Goal: Task Accomplishment & Management: Manage account settings

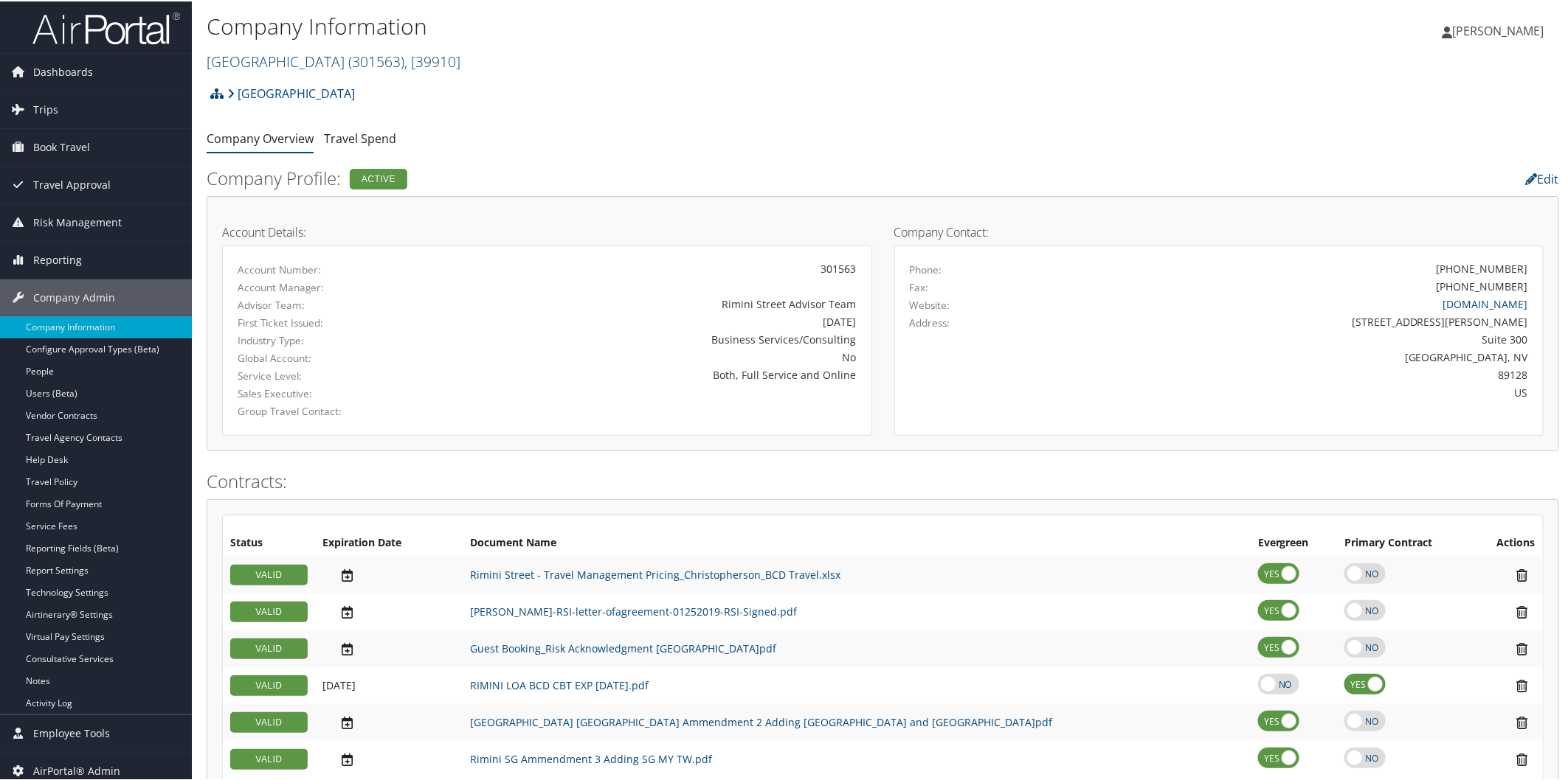
click at [269, 56] on link "Rimini Street ( 301563 ) , [ 39910 ]" at bounding box center [333, 60] width 254 height 20
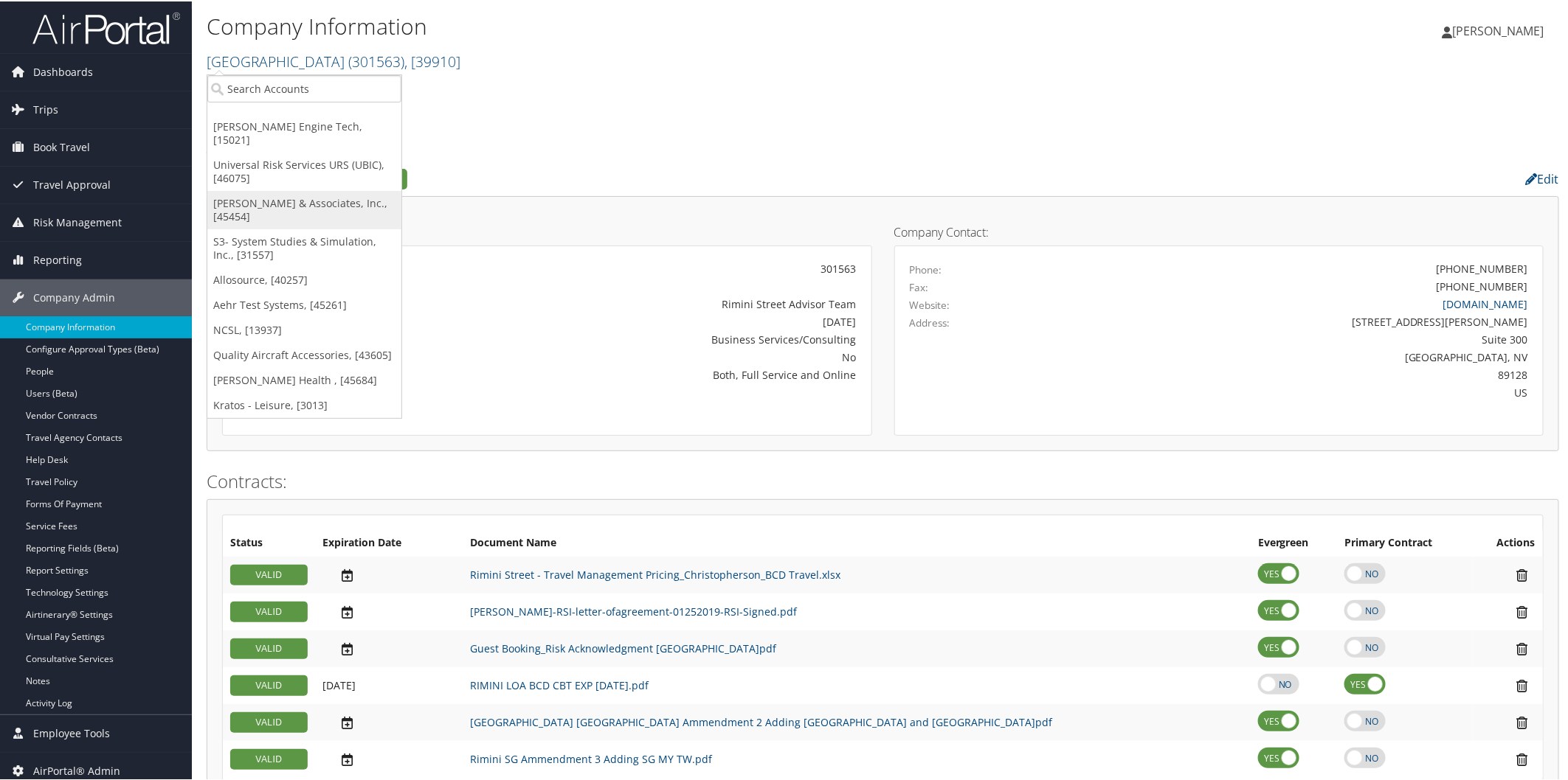
click at [305, 189] on link "[PERSON_NAME] & Associates, Inc., [45454]" at bounding box center [304, 208] width 194 height 38
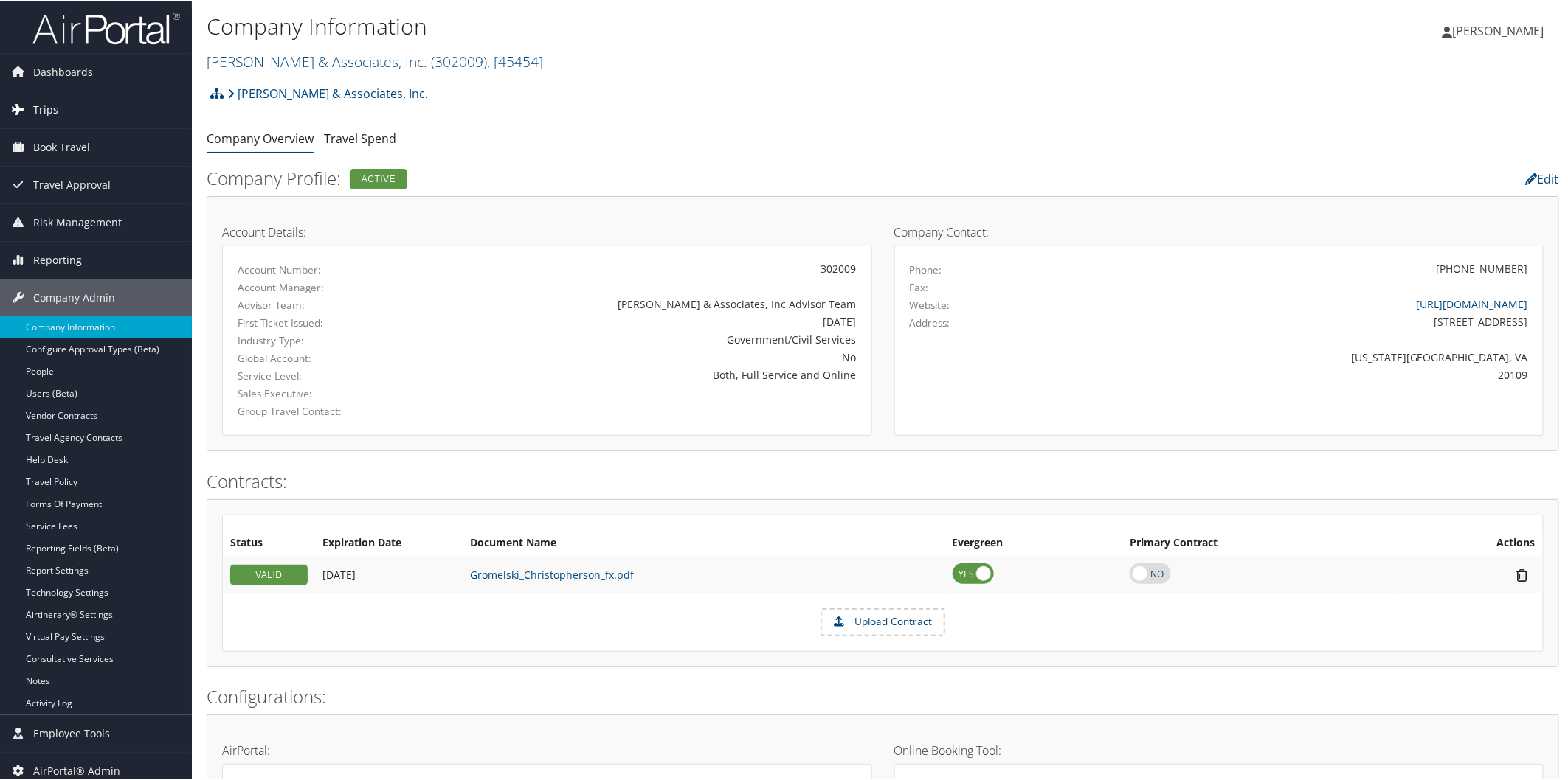
click at [42, 105] on span "Trips" at bounding box center [46, 109] width 25 height 37
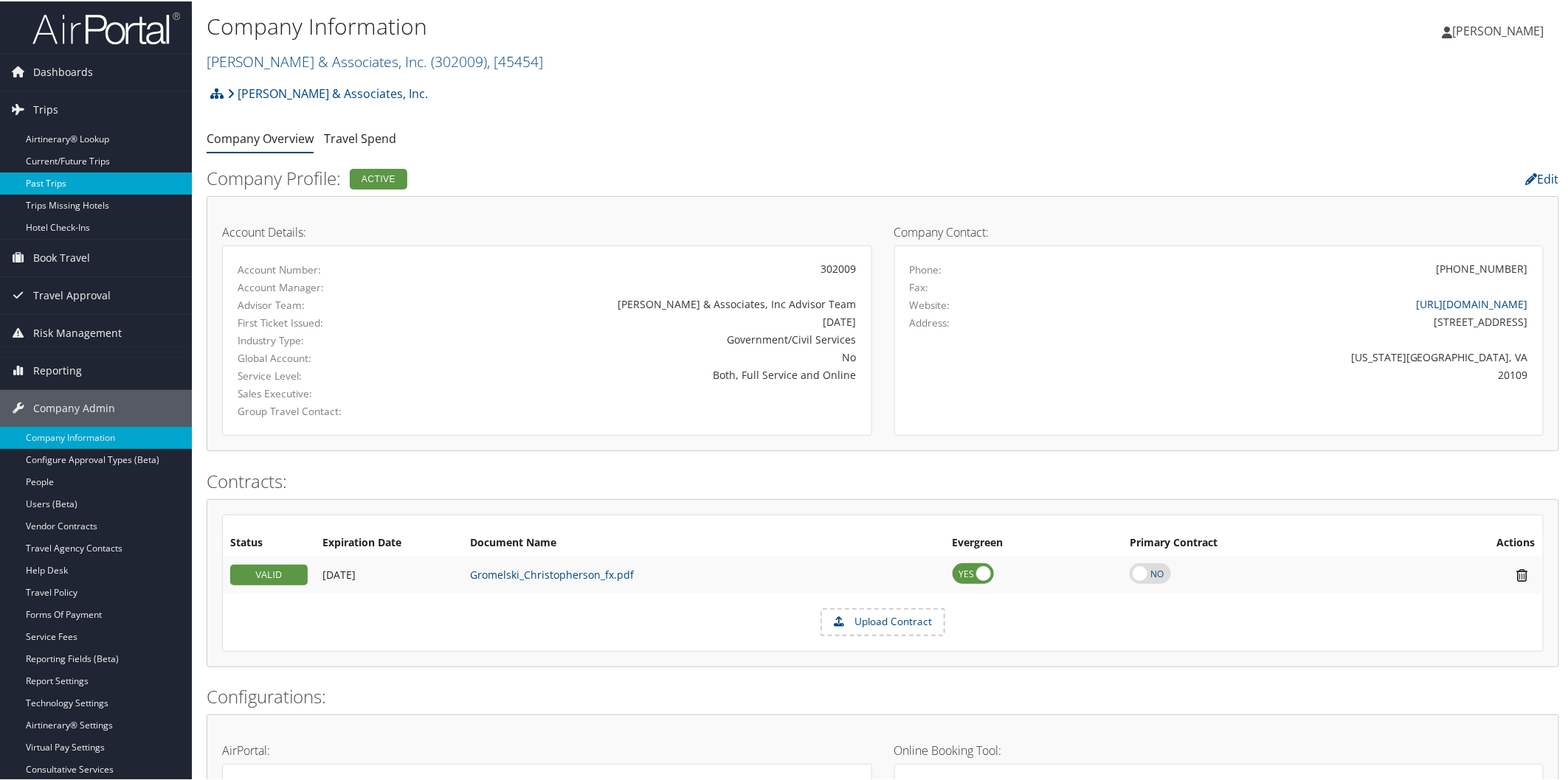
click at [48, 183] on link "Past Trips" at bounding box center [96, 181] width 192 height 22
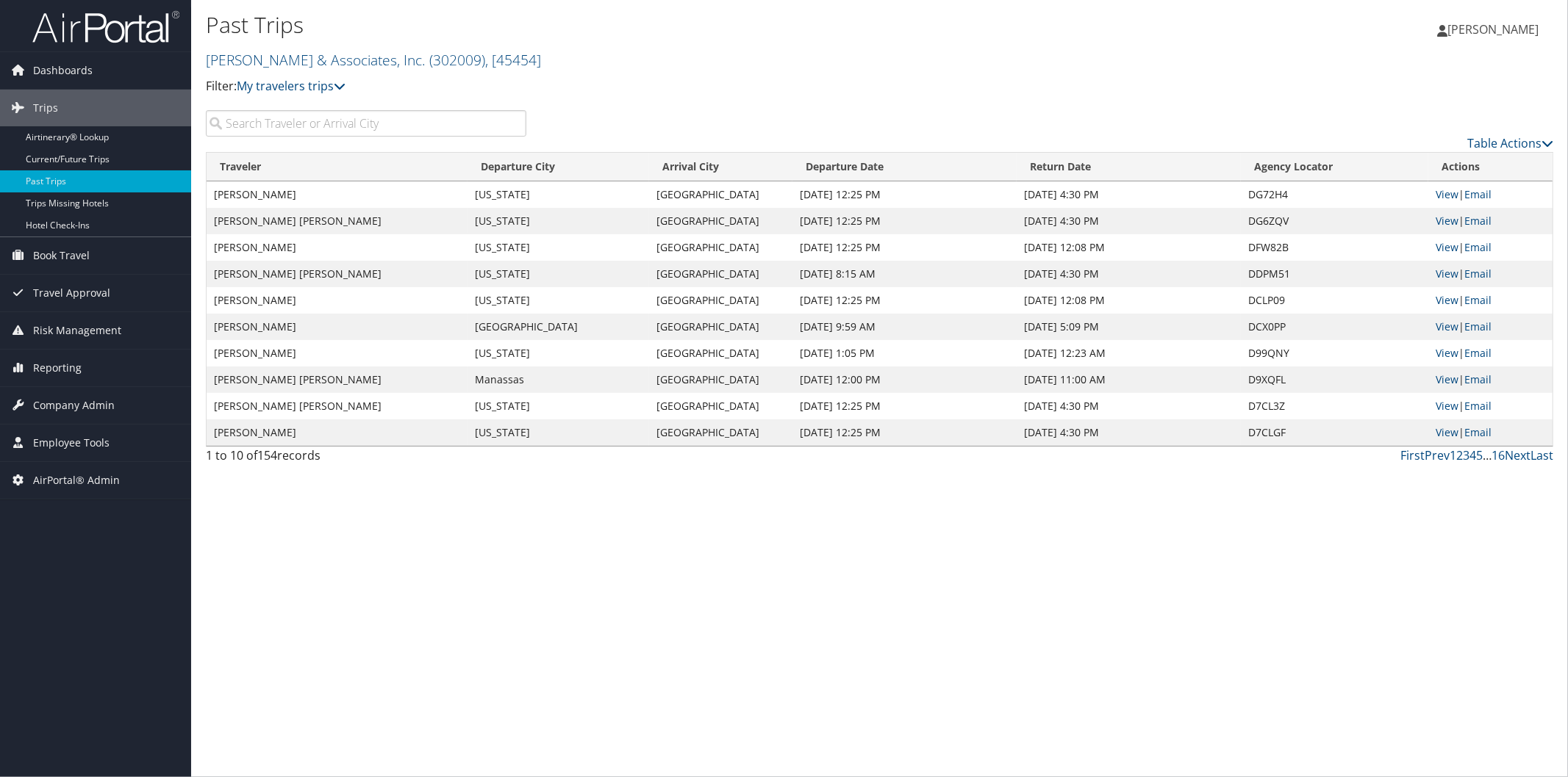
click at [297, 122] on input "search" at bounding box center [366, 123] width 321 height 26
type input "leandre"
click at [1438, 348] on link "View" at bounding box center [1446, 353] width 23 height 14
click at [1445, 322] on link "View" at bounding box center [1446, 327] width 23 height 14
click at [1446, 294] on link "View" at bounding box center [1446, 300] width 23 height 14
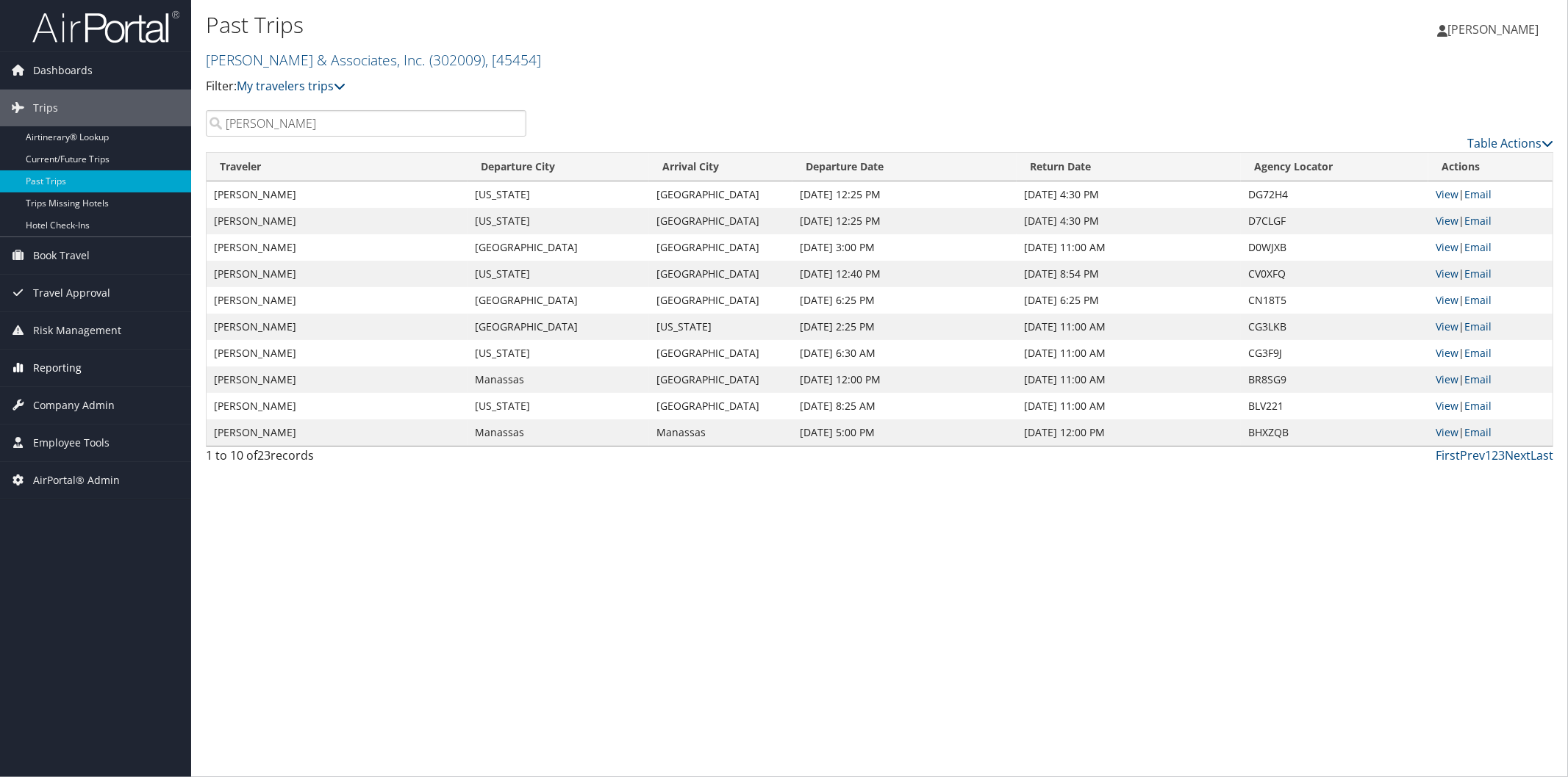
click at [75, 372] on span "Reporting" at bounding box center [57, 368] width 48 height 37
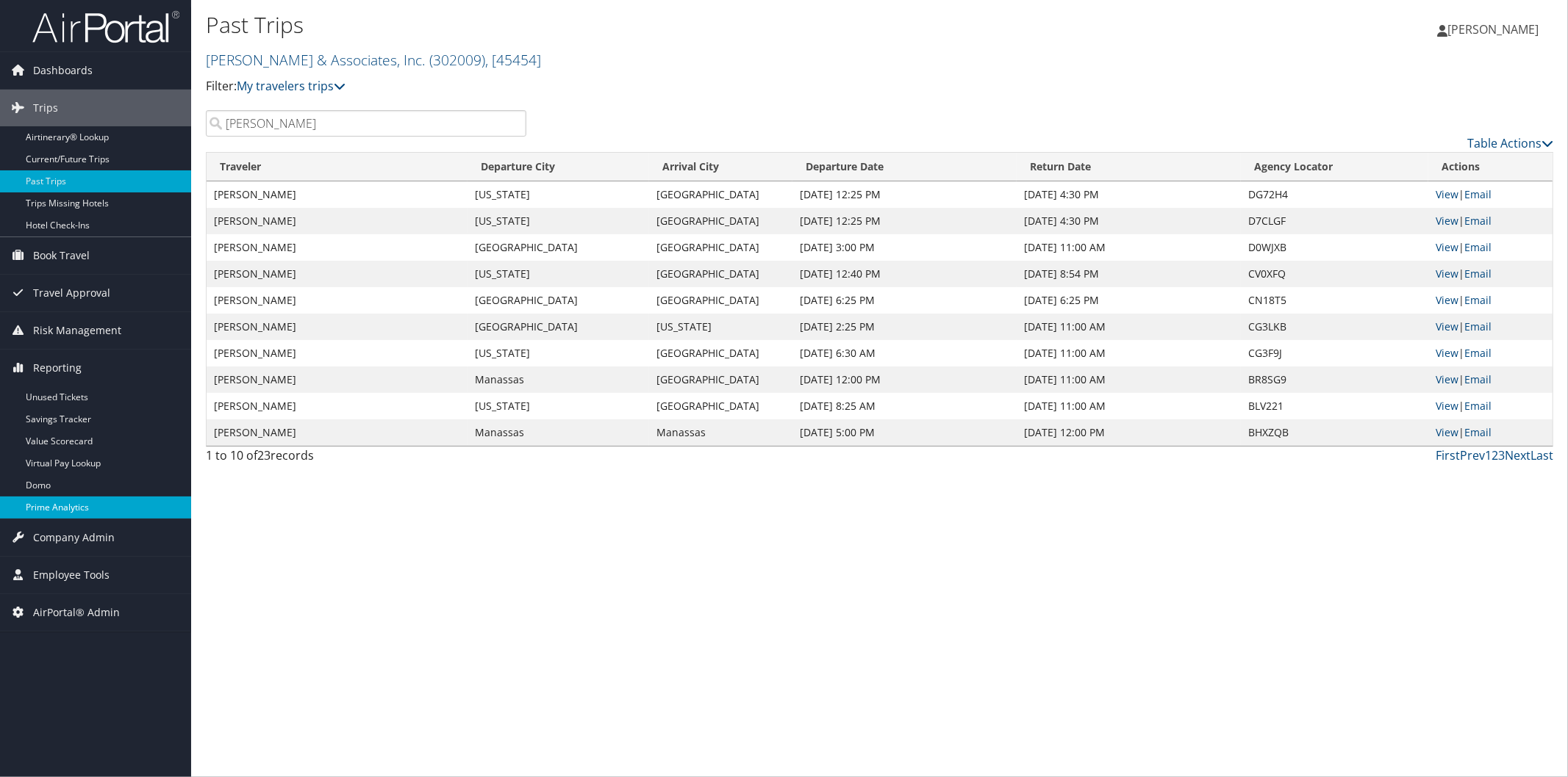
click at [89, 507] on link "Prime Analytics" at bounding box center [95, 507] width 191 height 22
click at [78, 531] on span "Company Admin" at bounding box center [74, 538] width 82 height 37
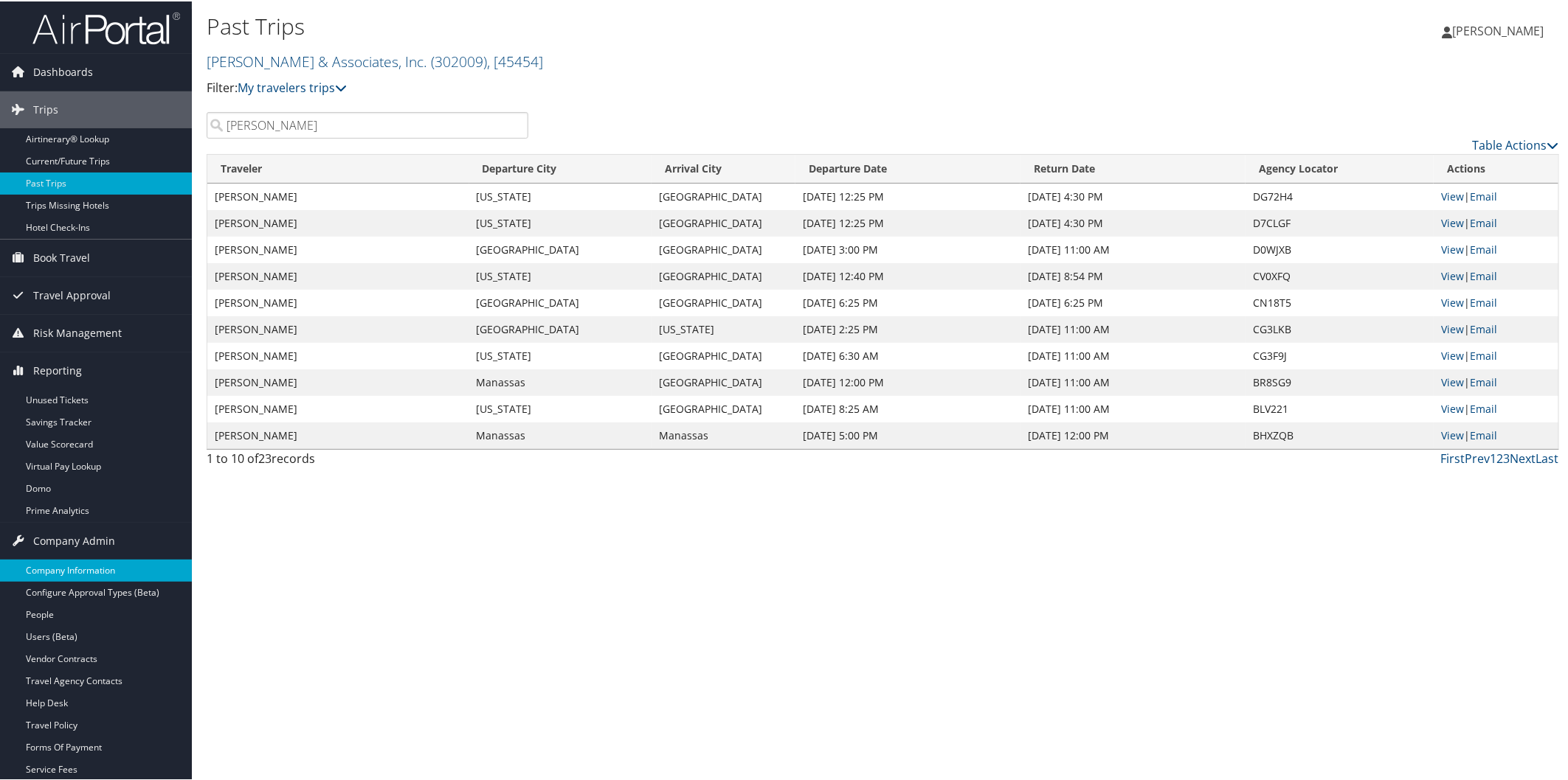
click at [75, 570] on link "Company Information" at bounding box center [96, 569] width 192 height 22
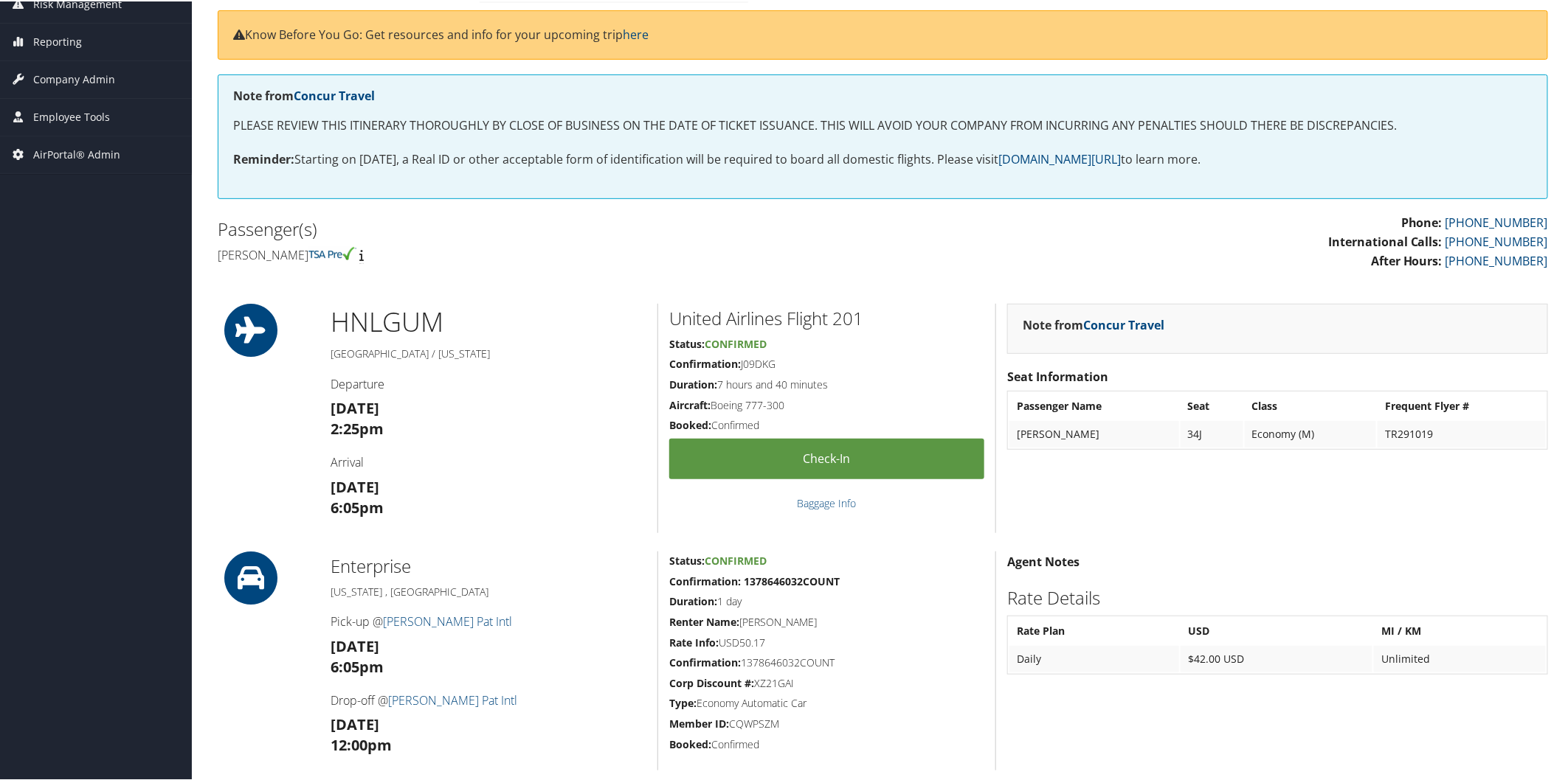
scroll to position [82, 0]
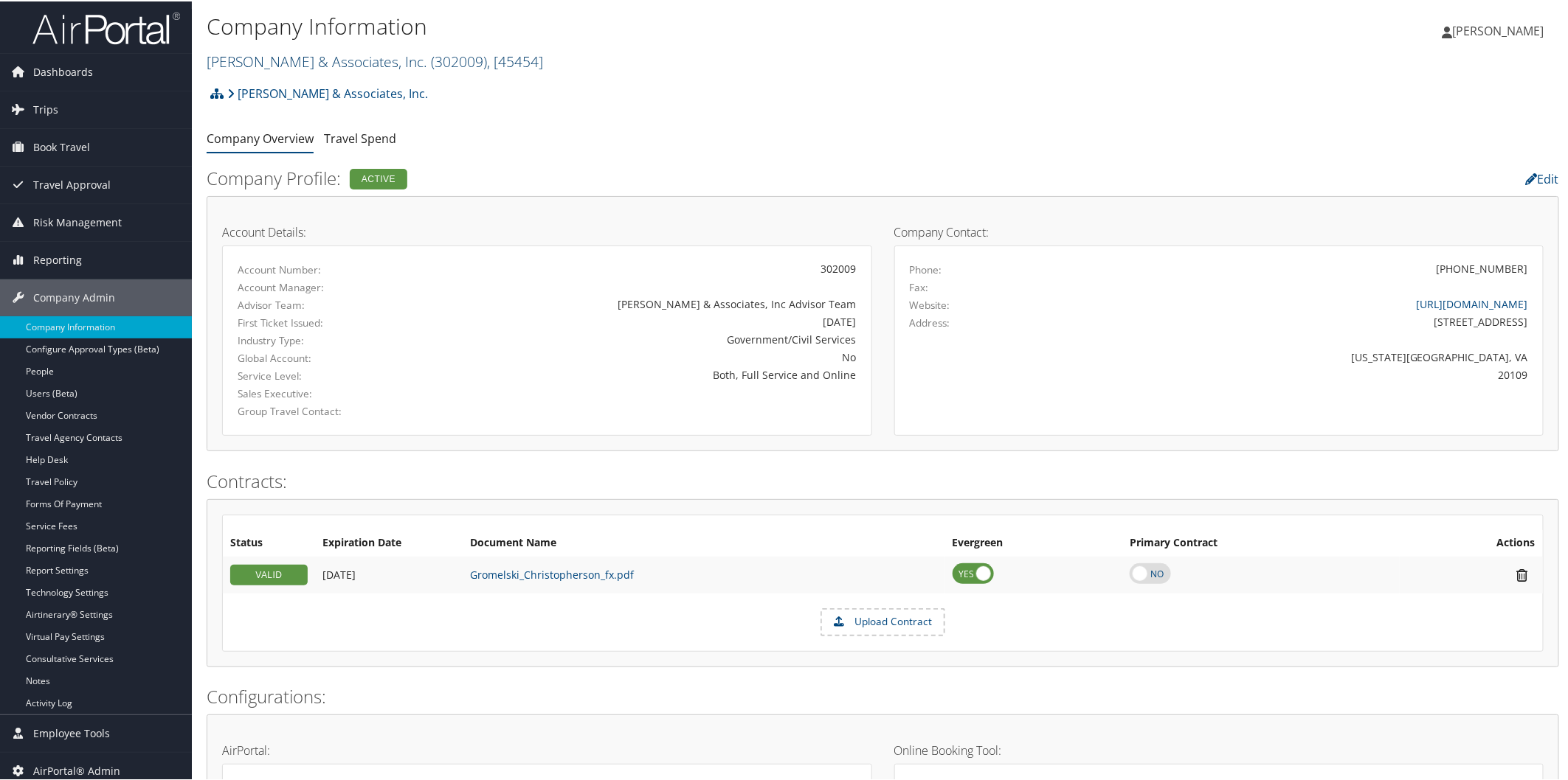
click at [296, 60] on link "[PERSON_NAME] & Associates, Inc. ( 302009 ) , [ 45454 ]" at bounding box center [374, 60] width 336 height 20
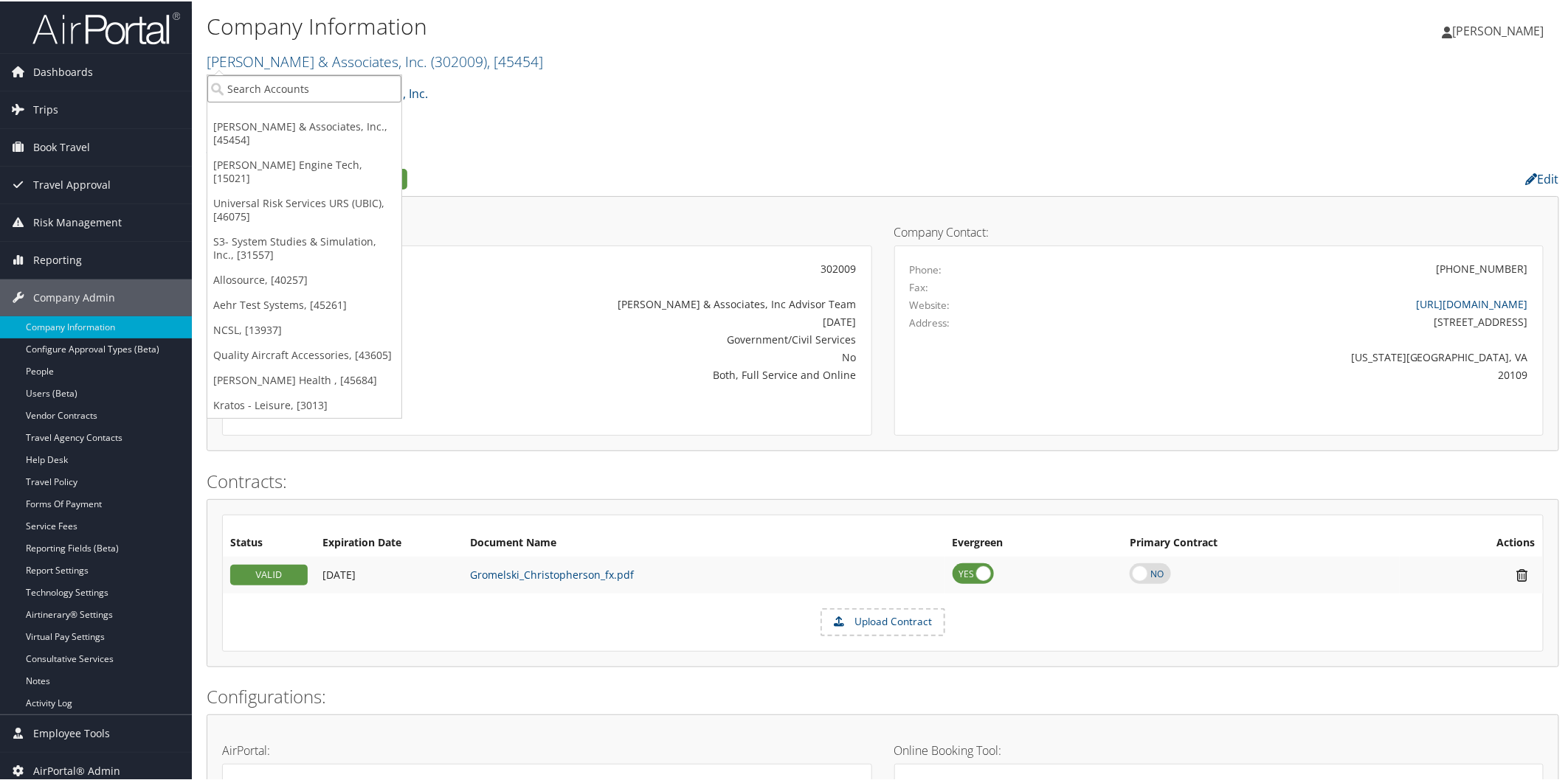
click at [276, 78] on input "search" at bounding box center [304, 87] width 194 height 27
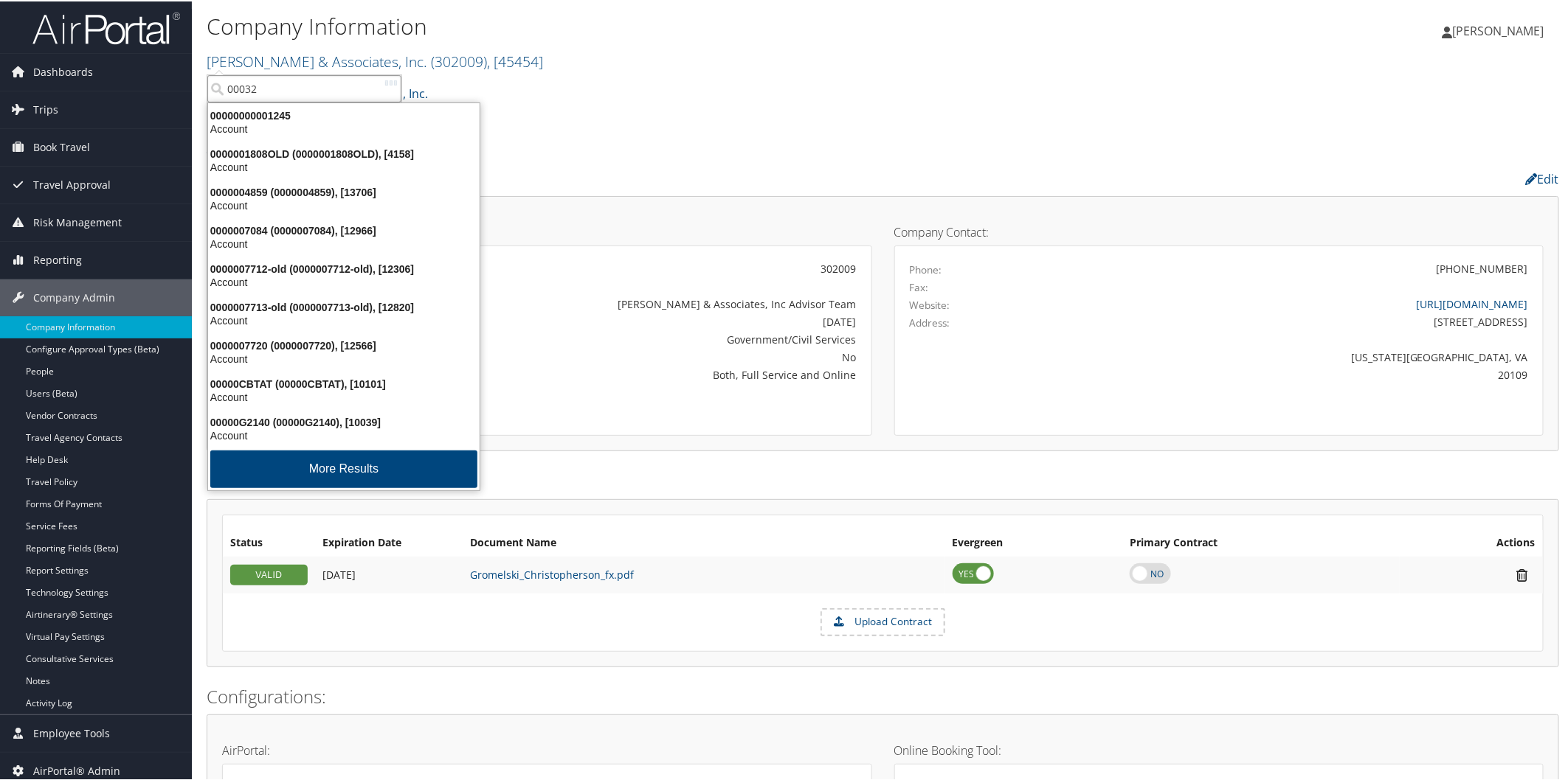
type input "000320"
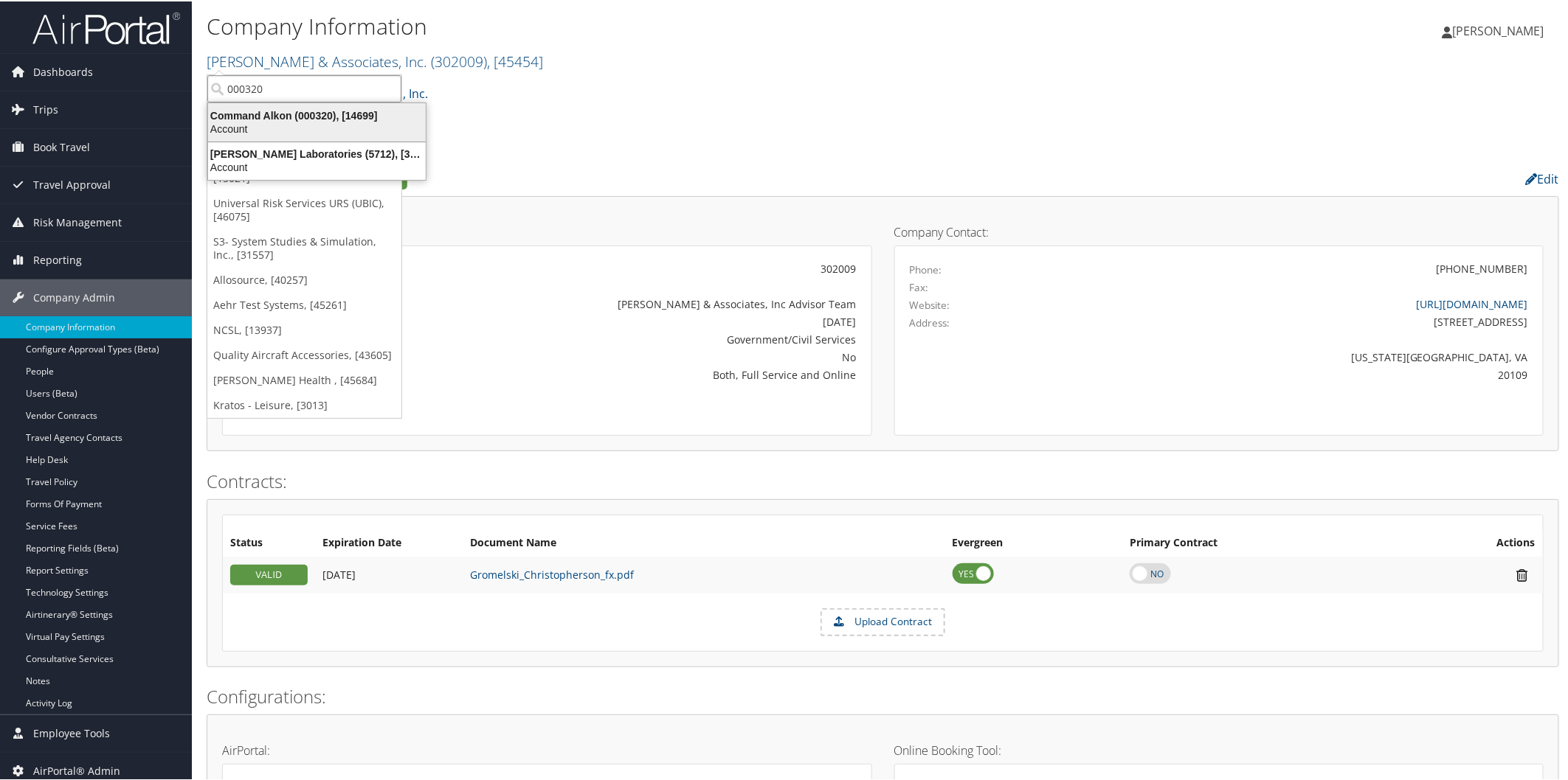
click at [296, 101] on li "Command Alkon (000320), [14699] Account" at bounding box center [317, 120] width 219 height 40
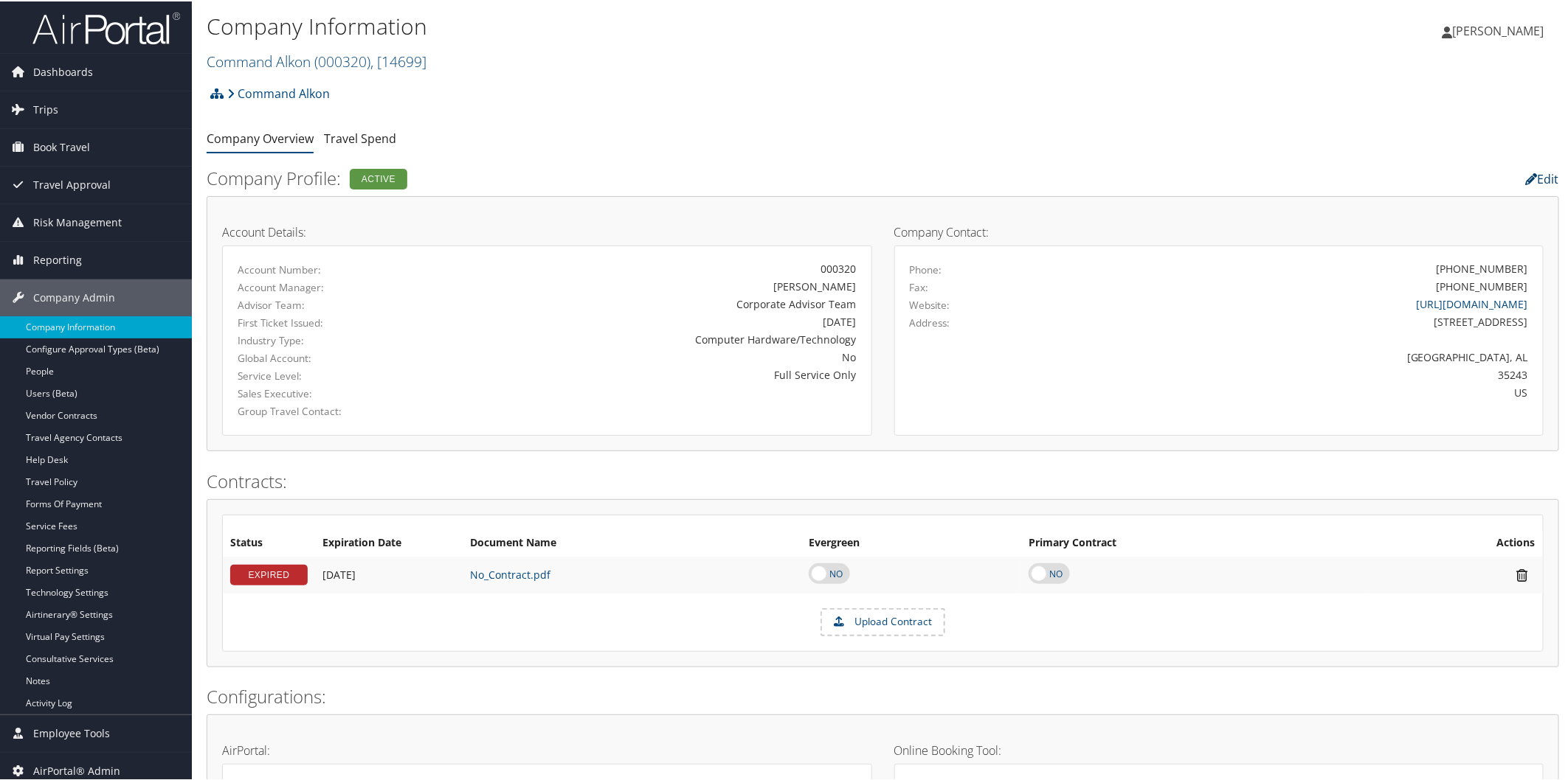
click at [1538, 178] on link "Edit" at bounding box center [1542, 178] width 34 height 16
select select
select select "8"
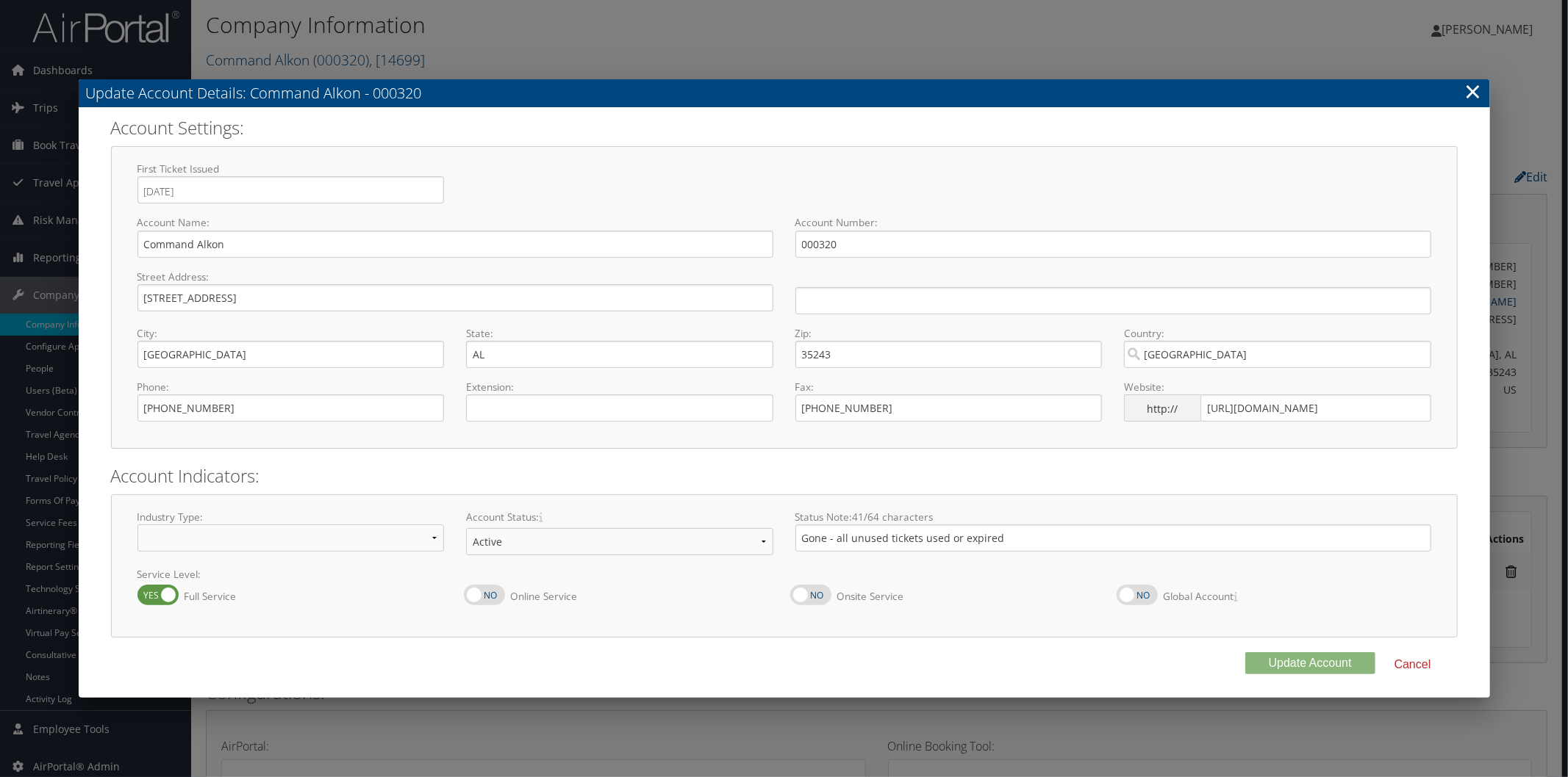
select select "9"
click at [643, 542] on select "Offboarding At Risk Inactive Active Implementing" at bounding box center [620, 542] width 308 height 27
select select "10"
click at [466, 529] on select "Offboarding At Risk Inactive Active Implementing" at bounding box center [620, 542] width 308 height 27
click at [1282, 661] on button "Update Account" at bounding box center [1311, 662] width 130 height 22
